Goal: Task Accomplishment & Management: Manage account settings

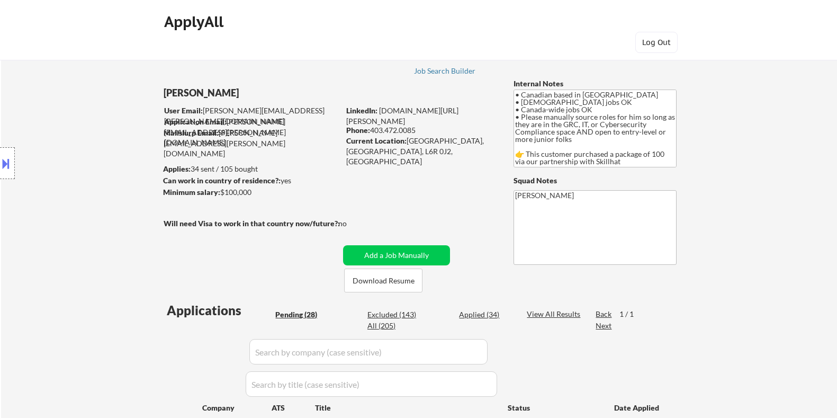
select select ""pending""
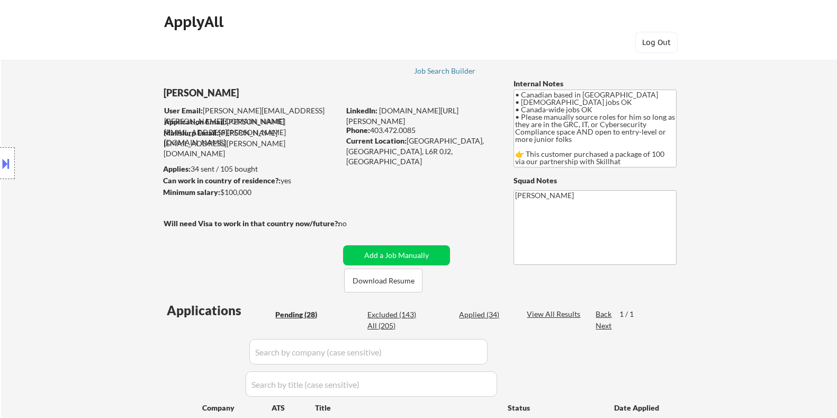
select select ""pending""
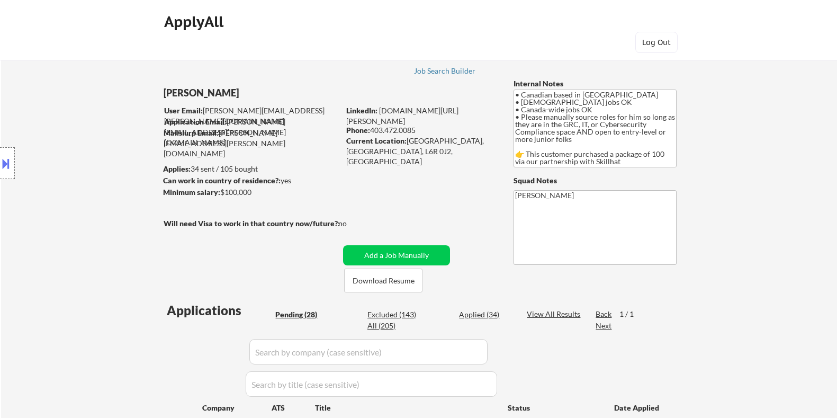
select select ""pending""
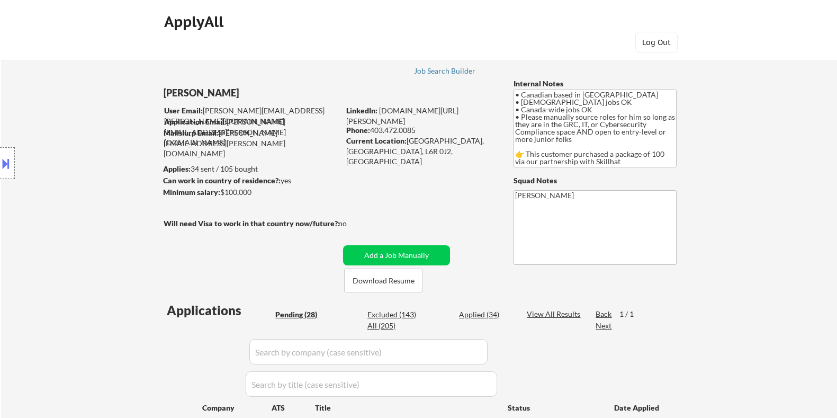
select select ""pending""
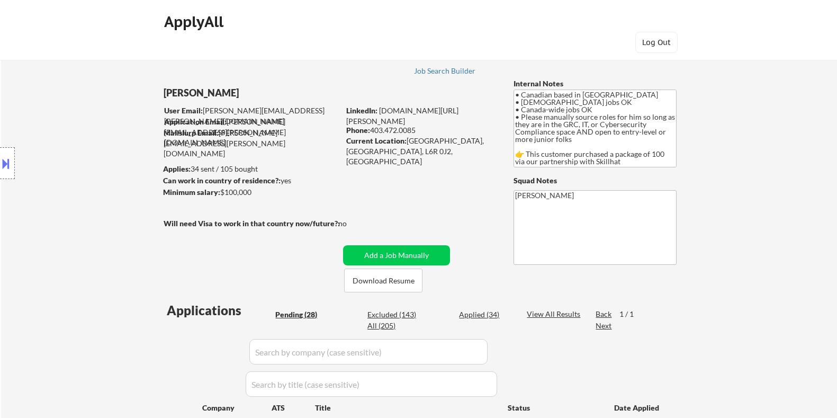
select select ""pending""
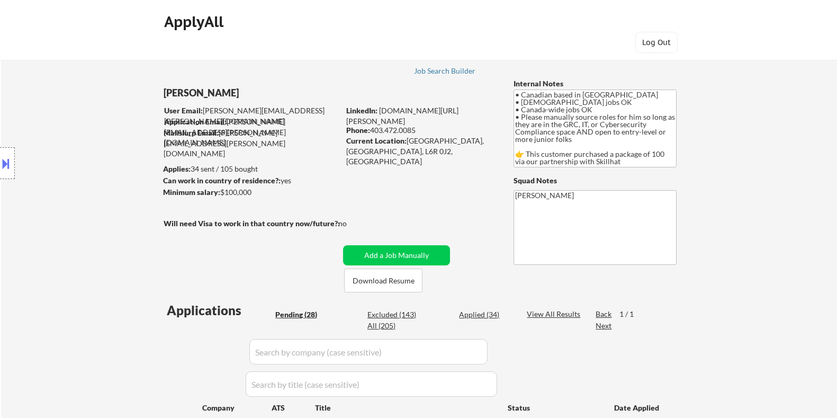
select select ""pending""
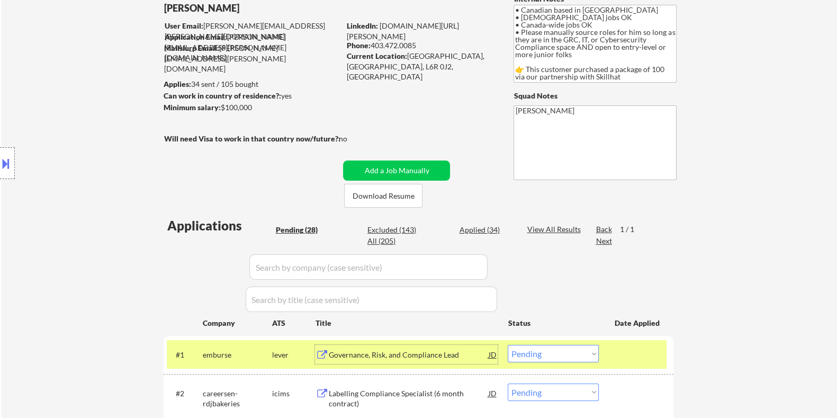
scroll to position [199, 0]
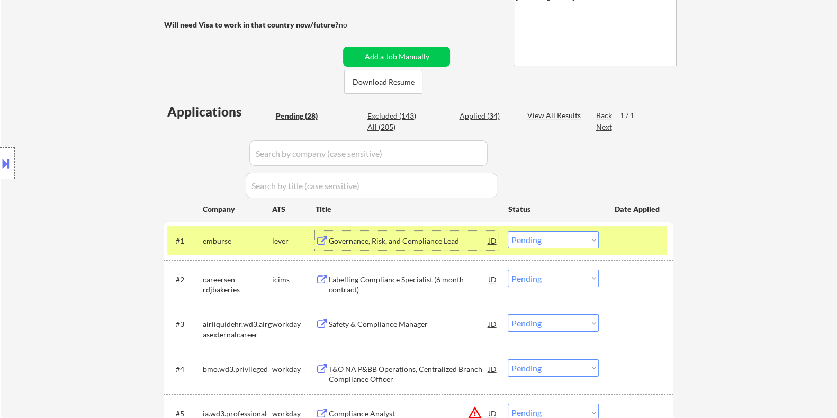
click at [549, 237] on select "Choose an option... Pending Applied Excluded (Questions) Excluded (Expired) Exc…" at bounding box center [553, 239] width 91 height 17
click at [508, 231] on select "Choose an option... Pending Applied Excluded (Questions) Excluded (Expired) Exc…" at bounding box center [553, 239] width 91 height 17
select select ""pending""
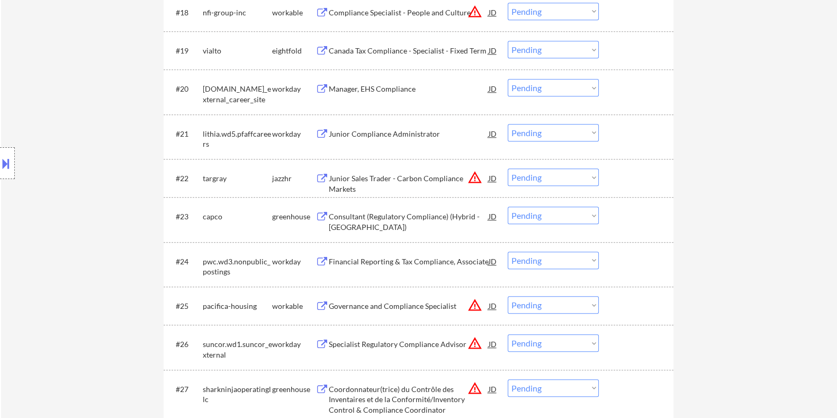
scroll to position [1192, 0]
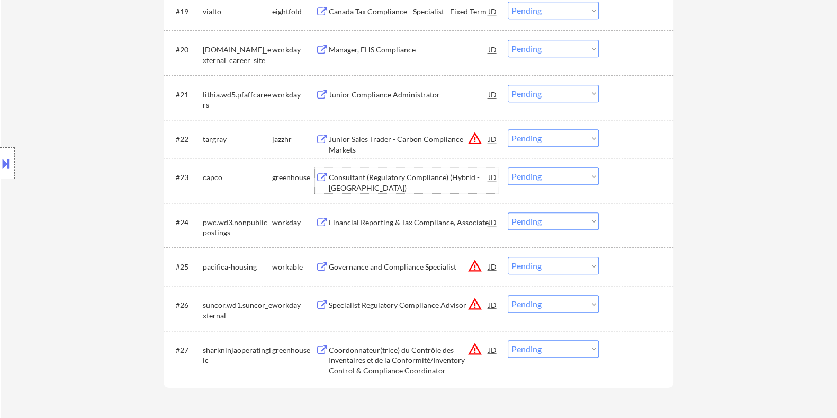
click at [330, 177] on div "Consultant (Regulatory Compliance) (Hybrid - [GEOGRAPHIC_DATA])" at bounding box center [408, 182] width 160 height 21
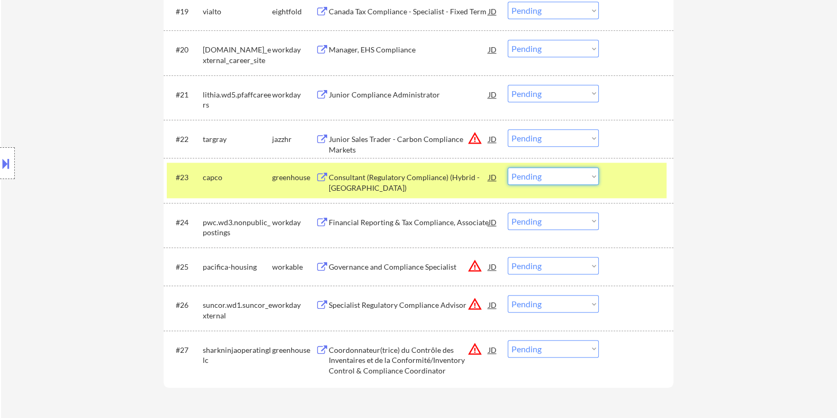
click at [559, 173] on select "Choose an option... Pending Applied Excluded (Questions) Excluded (Expired) Exc…" at bounding box center [553, 175] width 91 height 17
click at [508, 167] on select "Choose an option... Pending Applied Excluded (Questions) Excluded (Expired) Exc…" at bounding box center [553, 175] width 91 height 17
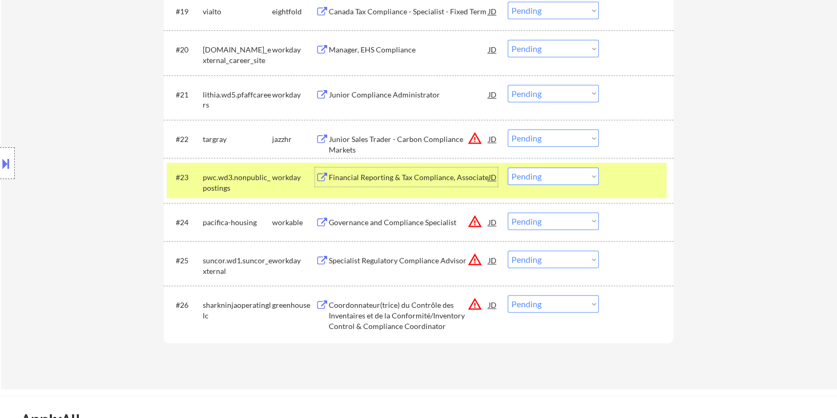
click at [352, 175] on div "Financial Reporting & Tax Compliance, Associate" at bounding box center [408, 177] width 160 height 11
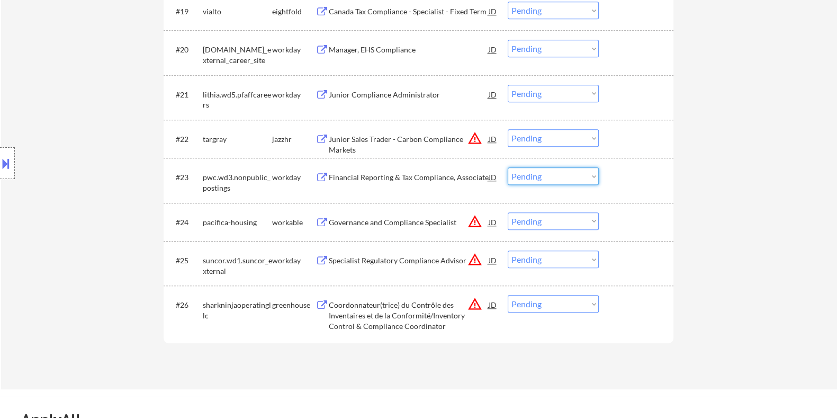
click at [553, 177] on select "Choose an option... Pending Applied Excluded (Questions) Excluded (Expired) Exc…" at bounding box center [553, 175] width 91 height 17
click at [508, 167] on select "Choose an option... Pending Applied Excluded (Questions) Excluded (Expired) Exc…" at bounding box center [553, 175] width 91 height 17
select select ""pending""
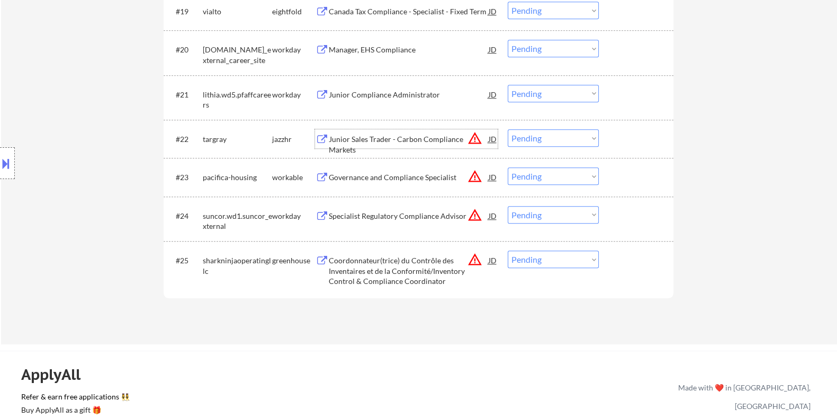
click at [346, 140] on div "Junior Sales Trader - Carbon Compliance Markets" at bounding box center [408, 144] width 160 height 21
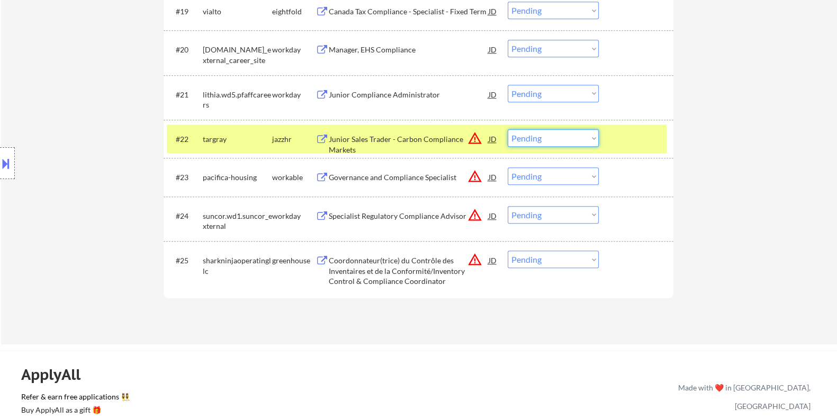
click at [583, 137] on select "Choose an option... Pending Applied Excluded (Questions) Excluded (Expired) Exc…" at bounding box center [553, 137] width 91 height 17
click at [508, 129] on select "Choose an option... Pending Applied Excluded (Questions) Excluded (Expired) Exc…" at bounding box center [553, 137] width 91 height 17
select select ""pending""
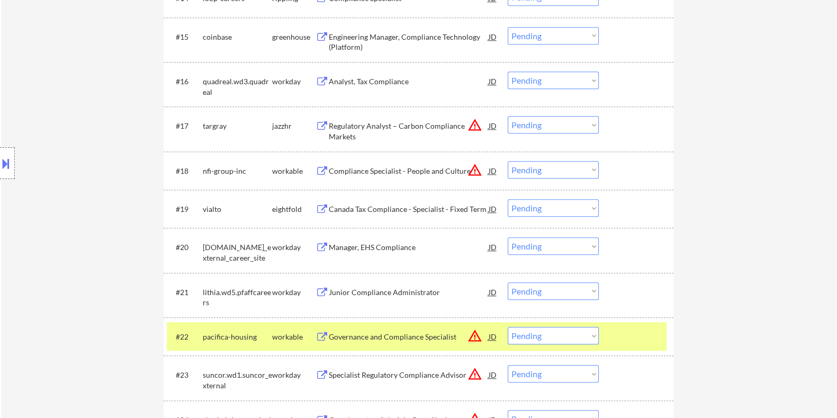
scroll to position [993, 0]
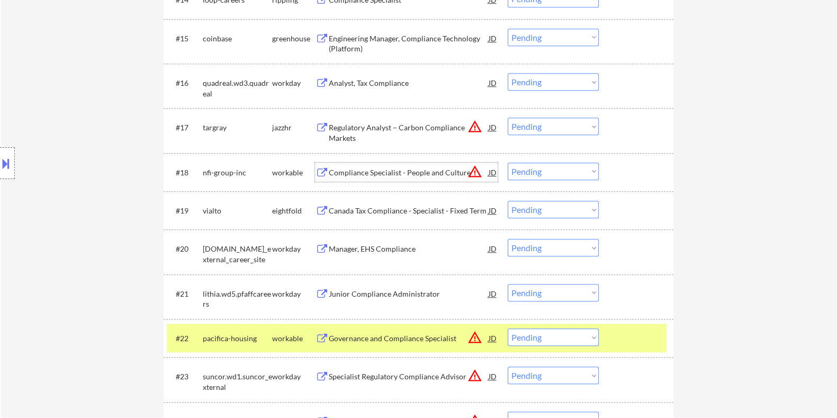
click at [358, 171] on div "Compliance Specialist - People and Culture" at bounding box center [408, 172] width 160 height 11
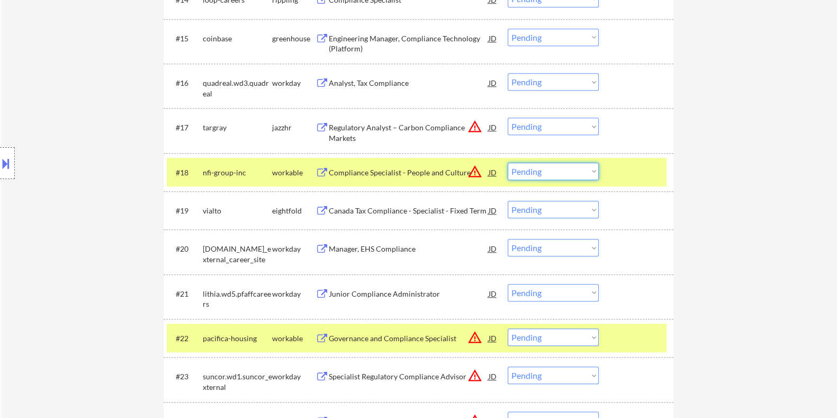
click at [542, 169] on select "Choose an option... Pending Applied Excluded (Questions) Excluded (Expired) Exc…" at bounding box center [553, 171] width 91 height 17
click at [568, 171] on select "Choose an option... Pending Applied Excluded (Questions) Excluded (Expired) Exc…" at bounding box center [553, 171] width 91 height 17
click at [508, 163] on select "Choose an option... Pending Applied Excluded (Questions) Excluded (Expired) Exc…" at bounding box center [553, 171] width 91 height 17
select select ""pending""
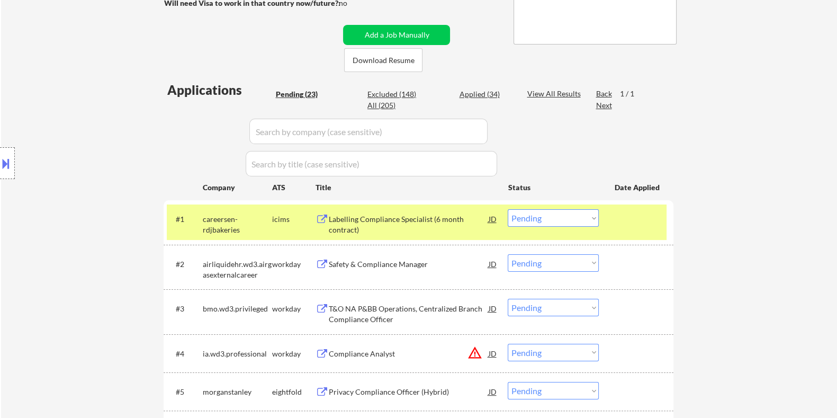
scroll to position [264, 0]
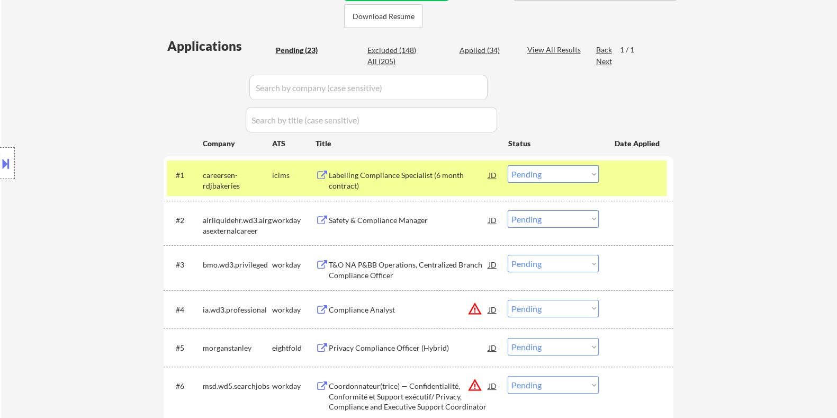
click at [362, 180] on div "Labelling Compliance Specialist (6 month contract)" at bounding box center [408, 180] width 160 height 21
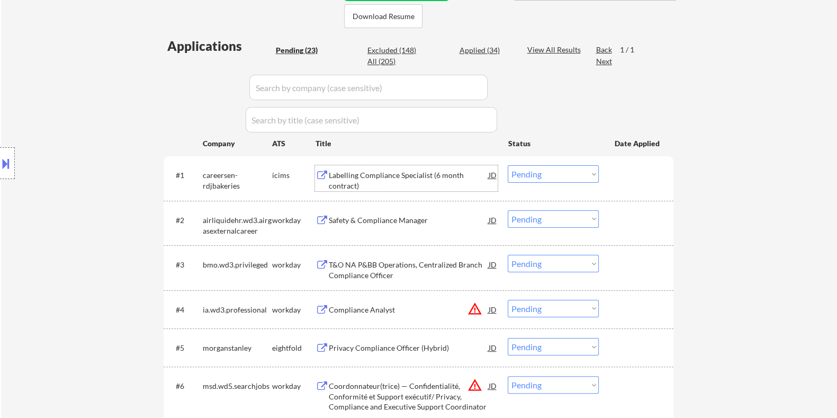
click at [555, 171] on select "Choose an option... Pending Applied Excluded (Questions) Excluded (Expired) Exc…" at bounding box center [553, 173] width 91 height 17
click at [508, 165] on select "Choose an option... Pending Applied Excluded (Questions) Excluded (Expired) Exc…" at bounding box center [553, 173] width 91 height 17
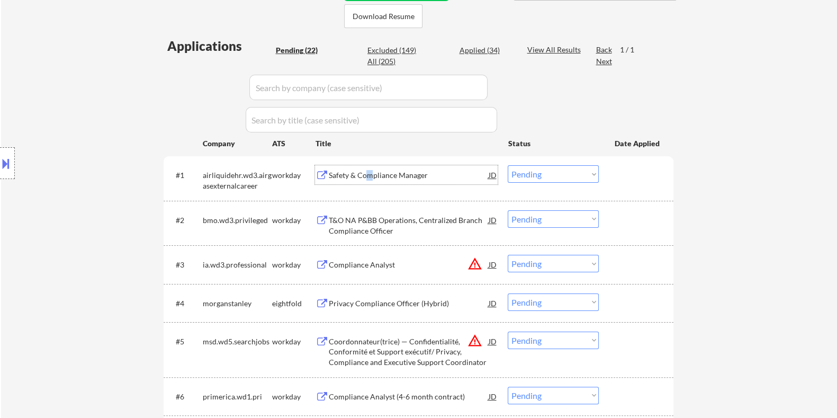
click at [370, 176] on div "Safety & Compliance Manager" at bounding box center [408, 175] width 160 height 11
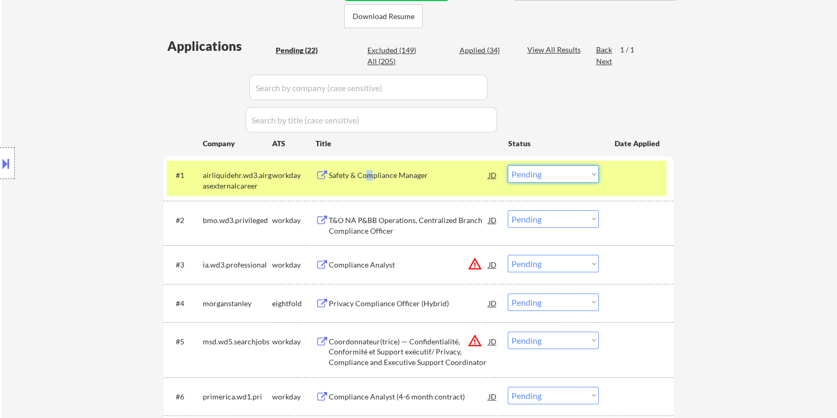
click at [567, 171] on select "Choose an option... Pending Applied Excluded (Questions) Excluded (Expired) Exc…" at bounding box center [553, 173] width 91 height 17
click at [508, 165] on select "Choose an option... Pending Applied Excluded (Questions) Excluded (Expired) Exc…" at bounding box center [553, 173] width 91 height 17
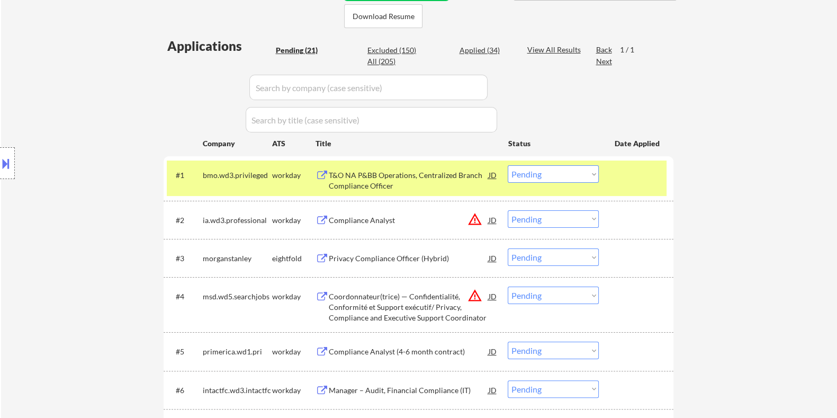
click at [392, 176] on div "T&O NA P&BB Operations, Centralized Branch Compliance Officer" at bounding box center [408, 180] width 160 height 21
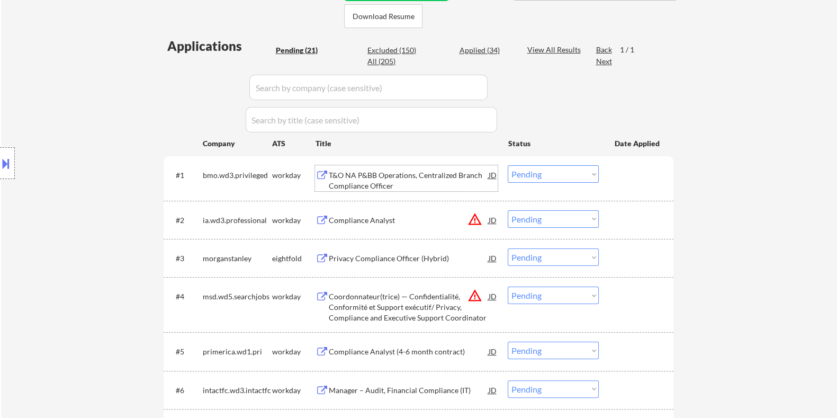
click at [550, 173] on select "Choose an option... Pending Applied Excluded (Questions) Excluded (Expired) Exc…" at bounding box center [553, 173] width 91 height 17
click at [508, 165] on select "Choose an option... Pending Applied Excluded (Questions) Excluded (Expired) Exc…" at bounding box center [553, 173] width 91 height 17
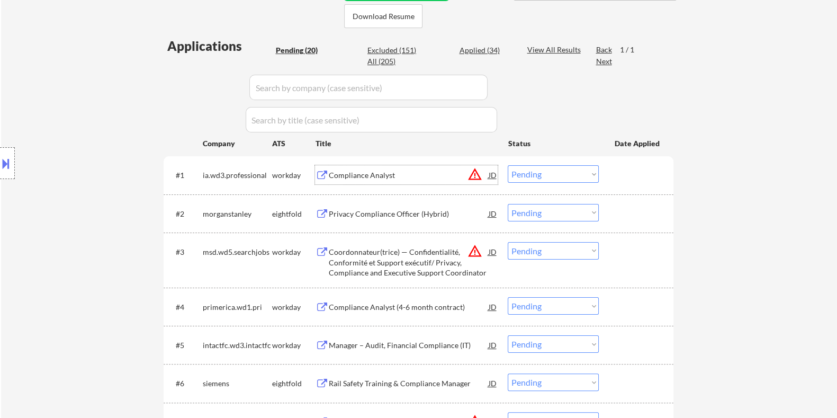
click at [346, 173] on div "Compliance Analyst" at bounding box center [408, 175] width 160 height 11
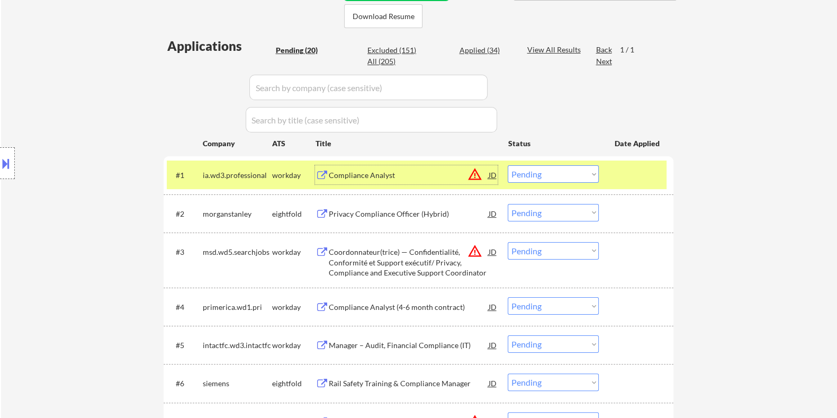
click at [569, 178] on select "Choose an option... Pending Applied Excluded (Questions) Excluded (Expired) Exc…" at bounding box center [553, 173] width 91 height 17
click at [508, 165] on select "Choose an option... Pending Applied Excluded (Questions) Excluded (Expired) Exc…" at bounding box center [553, 173] width 91 height 17
select select ""pending""
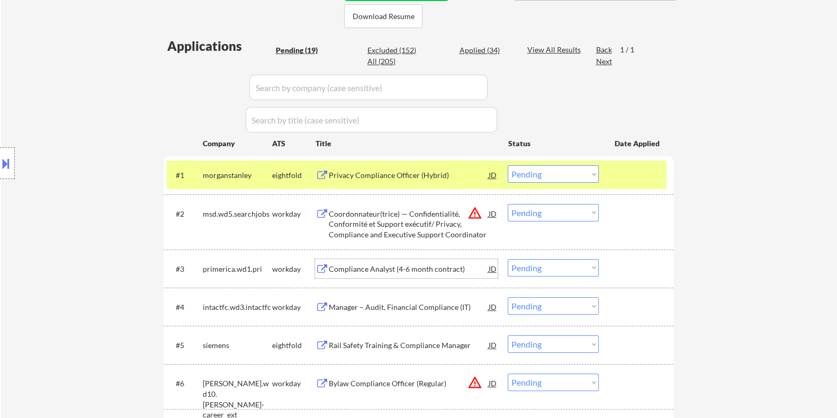
click at [373, 264] on div "Compliance Analyst (4-6 month contract)" at bounding box center [408, 269] width 160 height 11
